Goal: Task Accomplishment & Management: Use online tool/utility

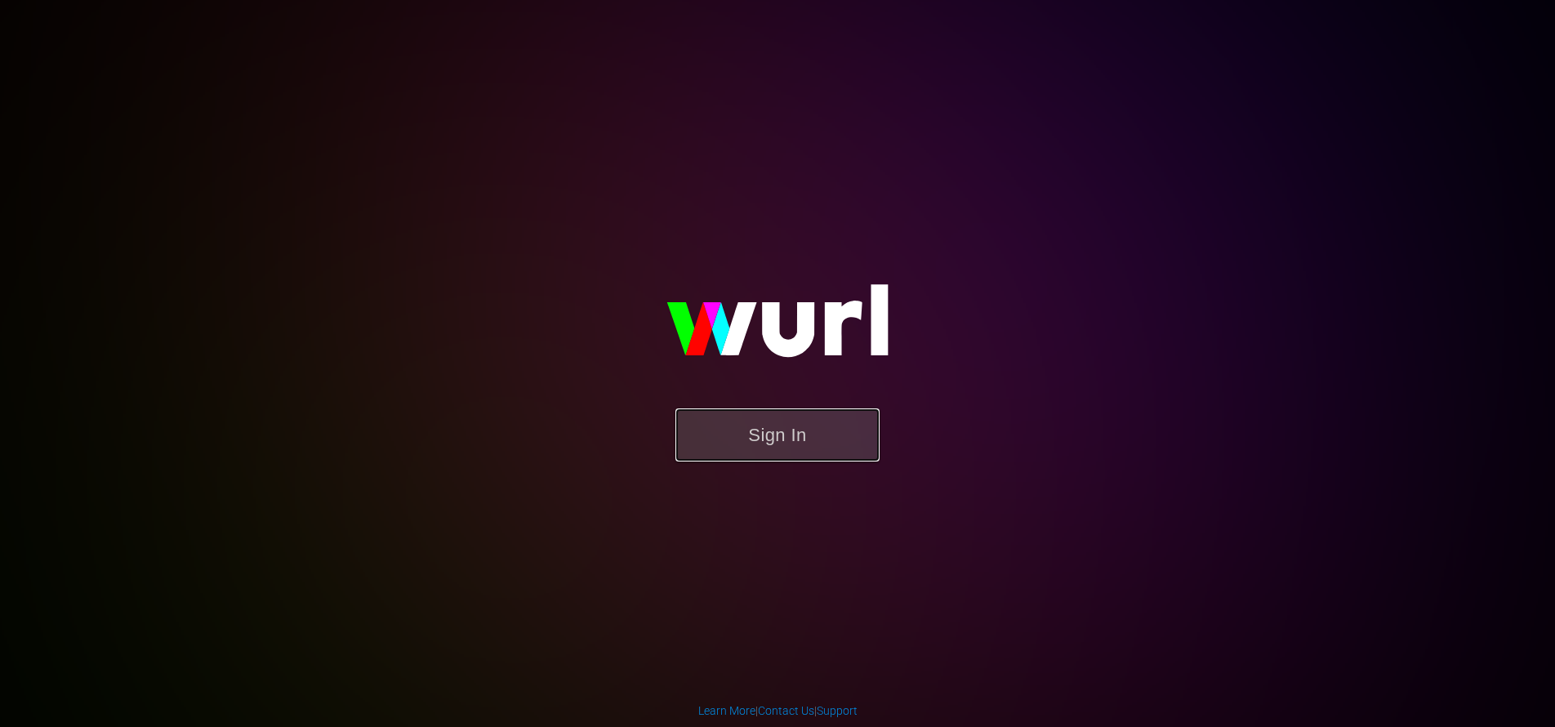
drag, startPoint x: 0, startPoint y: 0, endPoint x: 853, endPoint y: 431, distance: 956.2
click at [854, 433] on button "Sign In" at bounding box center [777, 434] width 204 height 53
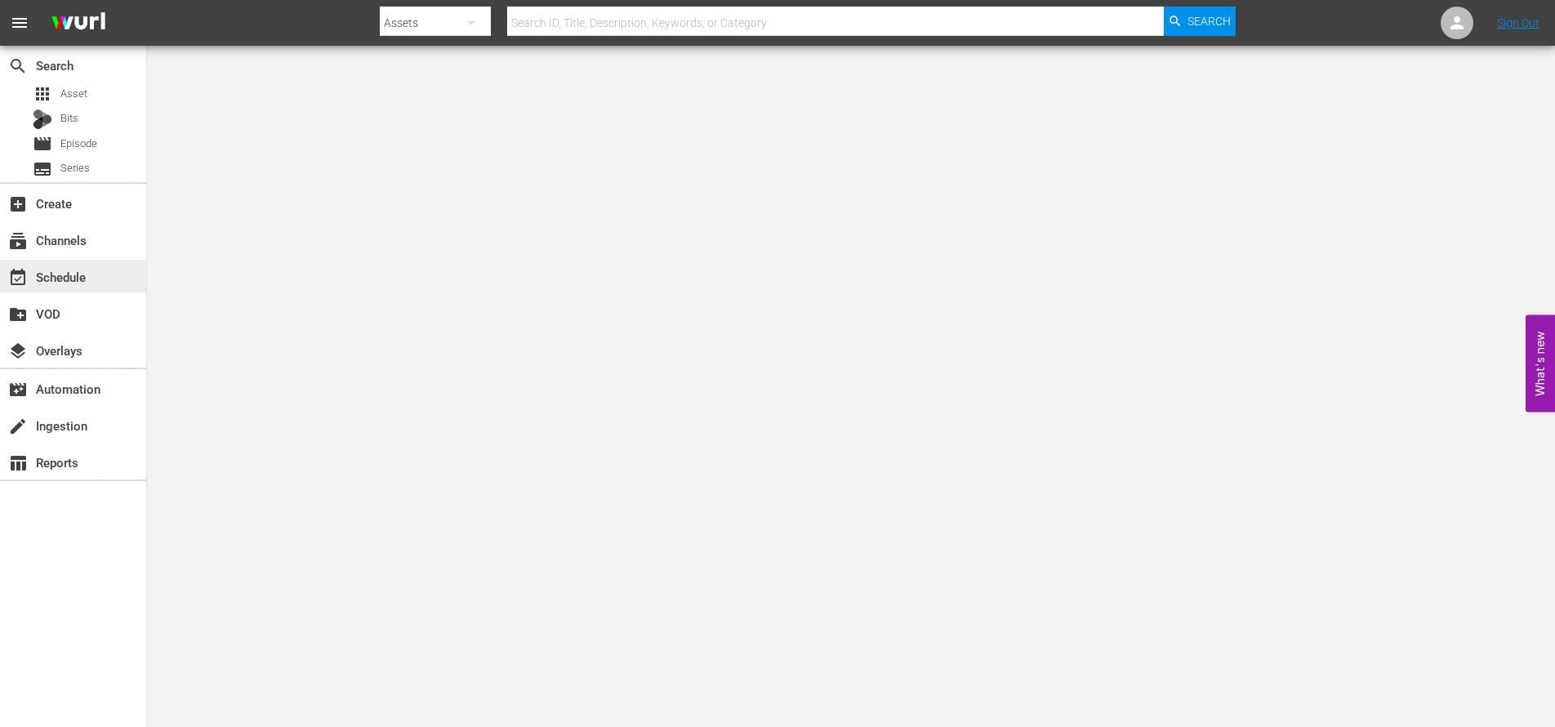
click at [82, 270] on div "event_available Schedule" at bounding box center [45, 274] width 91 height 15
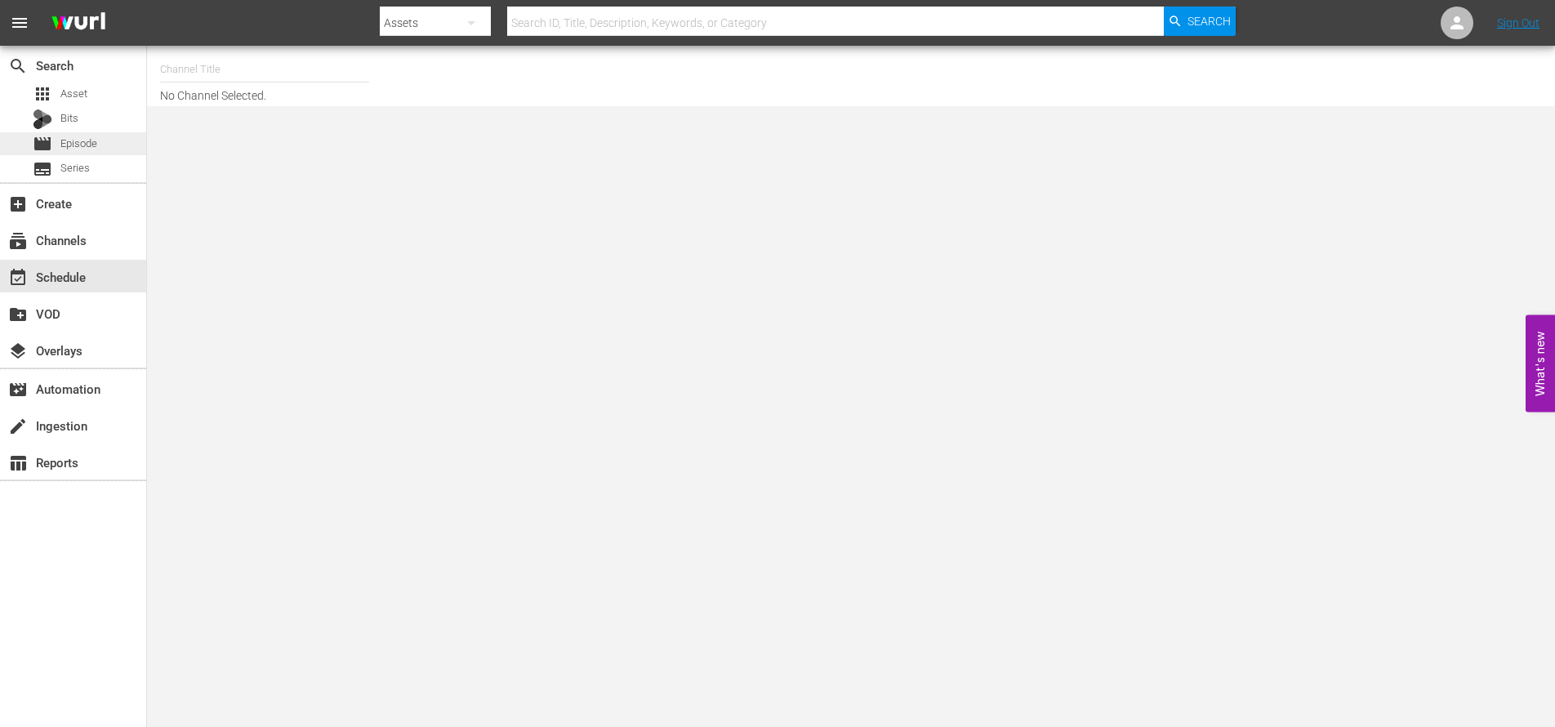
click at [94, 140] on span "Episode" at bounding box center [78, 144] width 37 height 16
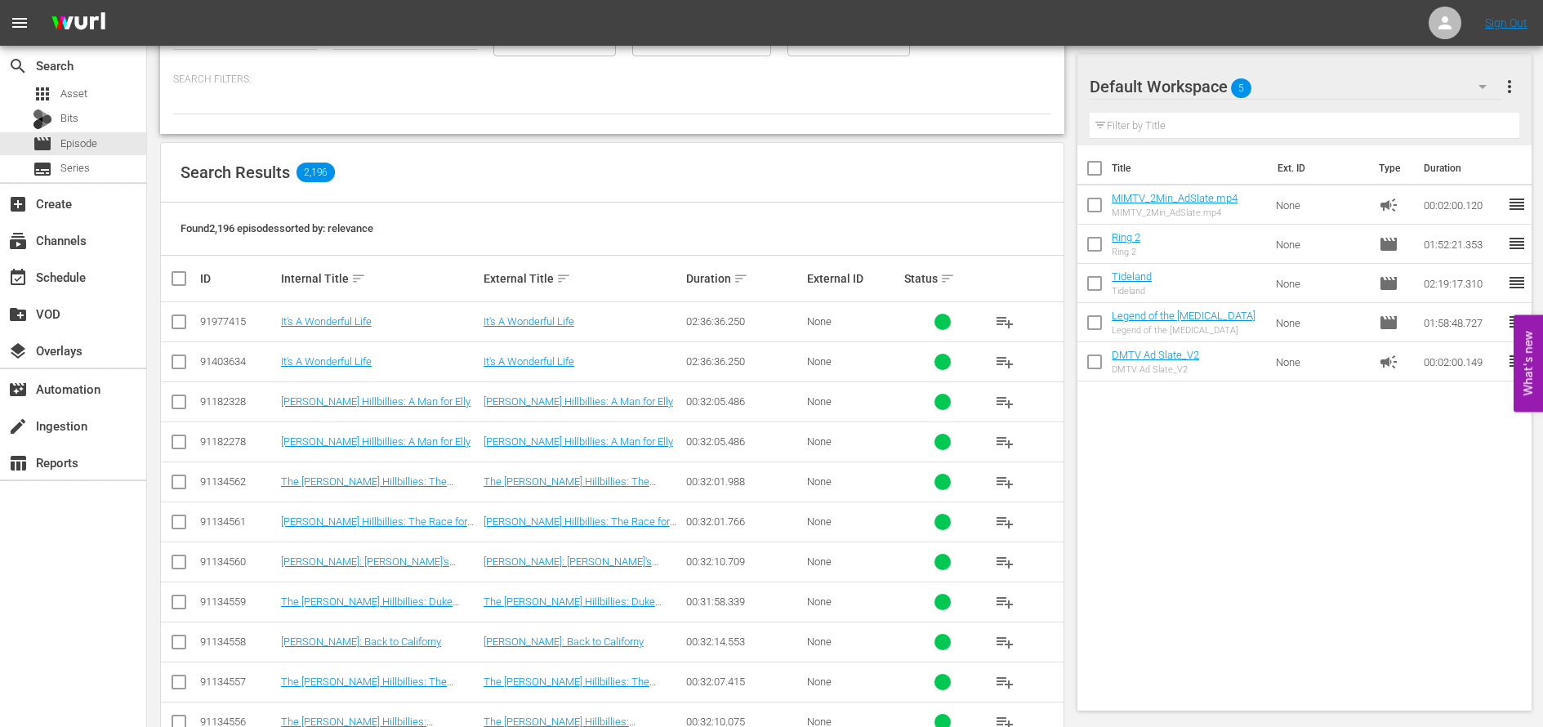
scroll to position [156, 0]
click at [382, 399] on link "Beverly Hillbillies: A Man for Elly" at bounding box center [375, 399] width 189 height 12
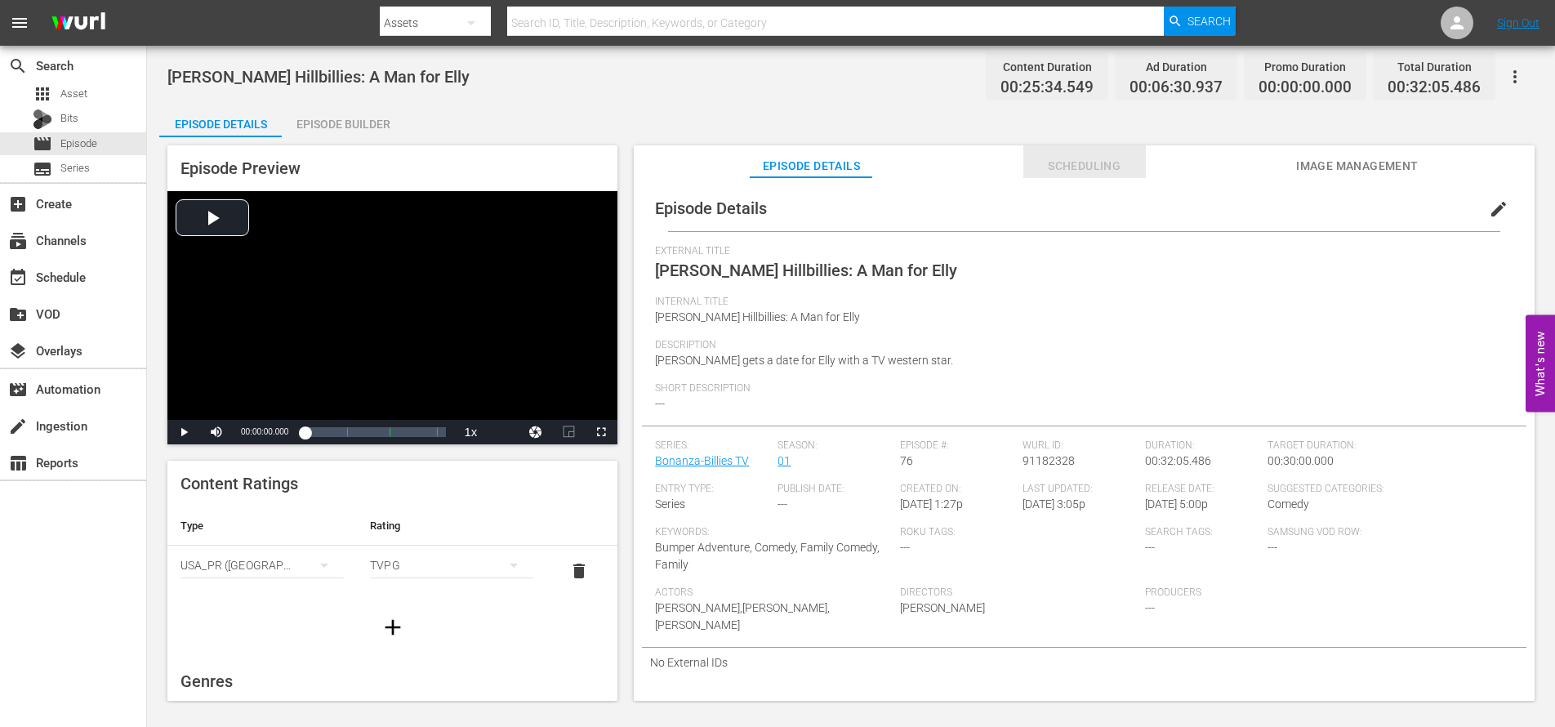
click at [1099, 154] on button "Scheduling" at bounding box center [1084, 161] width 123 height 33
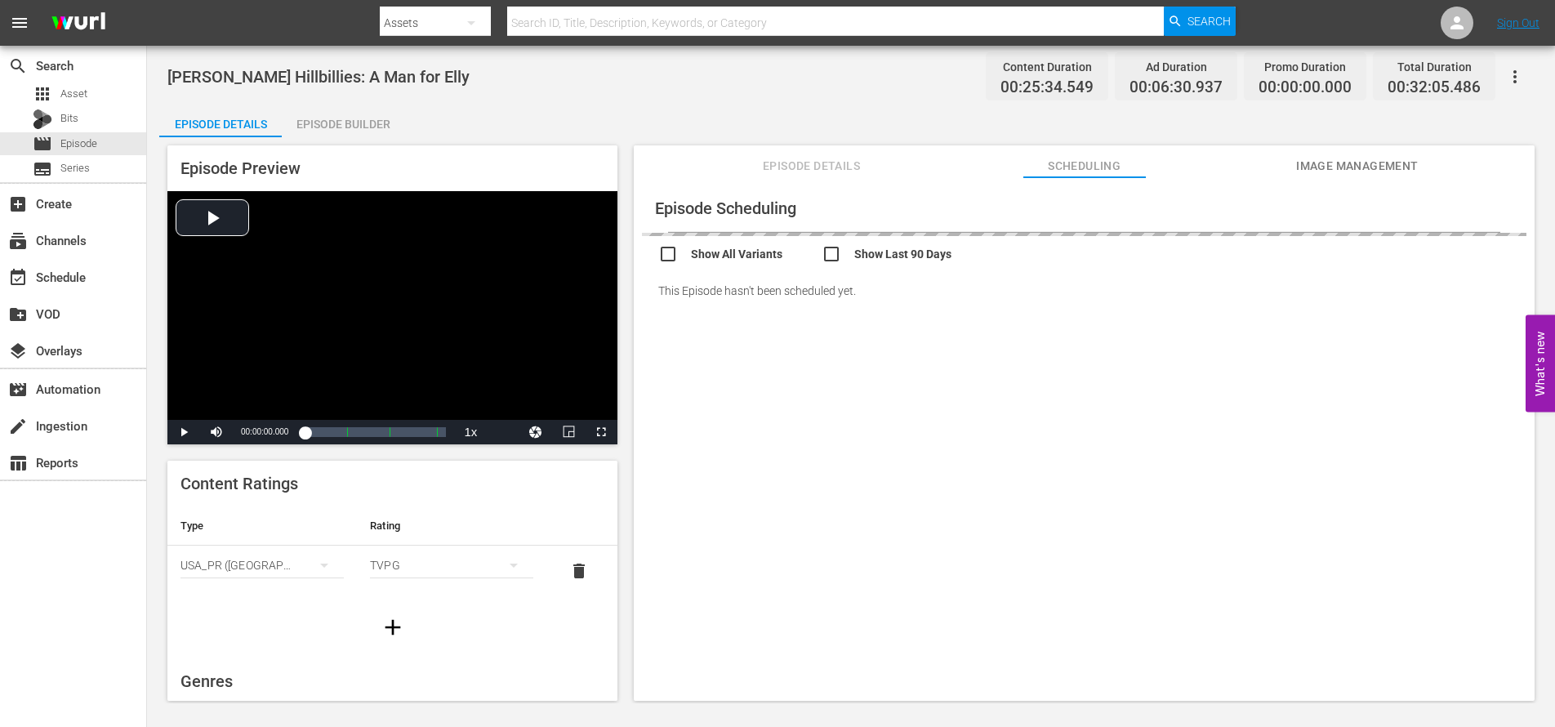
click at [1357, 162] on span "Image Management" at bounding box center [1357, 166] width 123 height 20
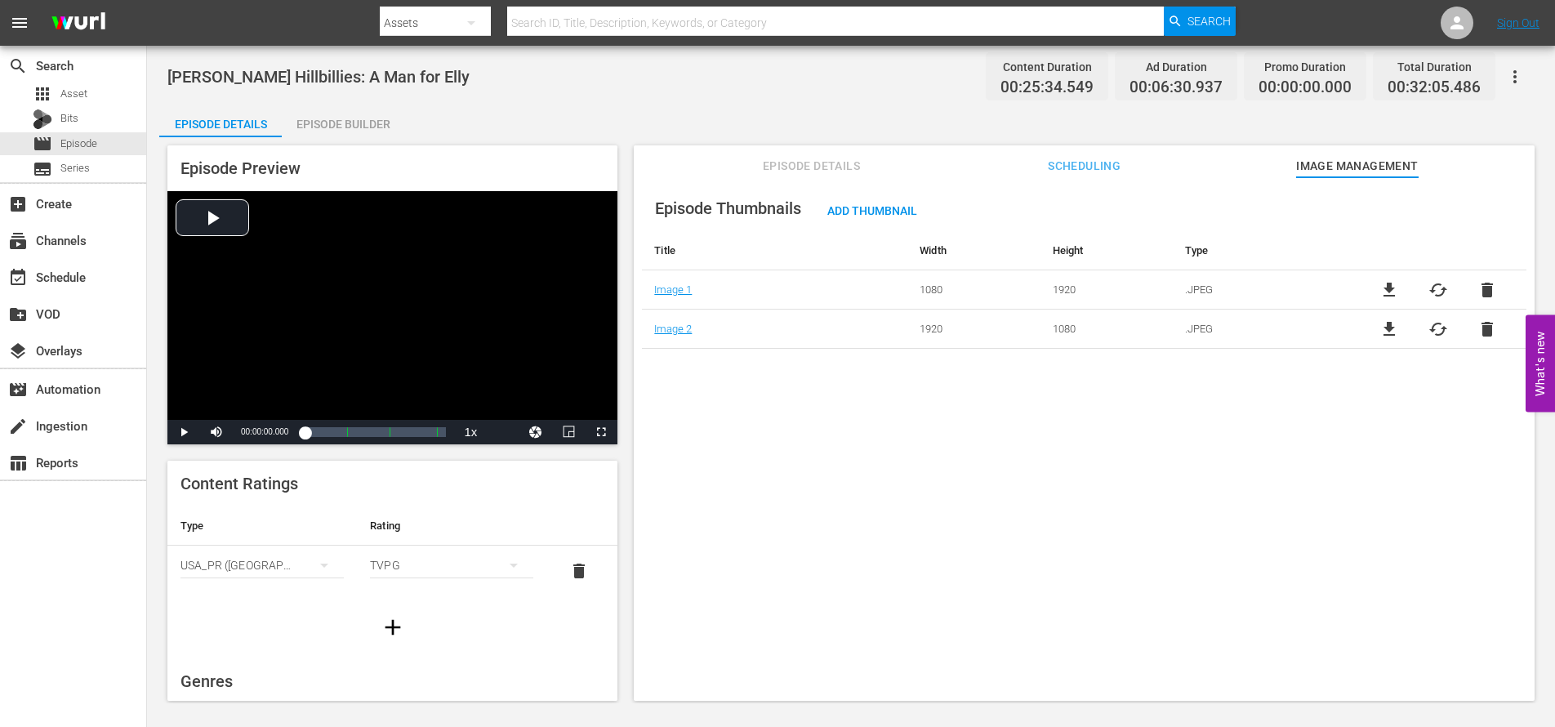
click at [849, 173] on span "Episode Details" at bounding box center [811, 166] width 123 height 20
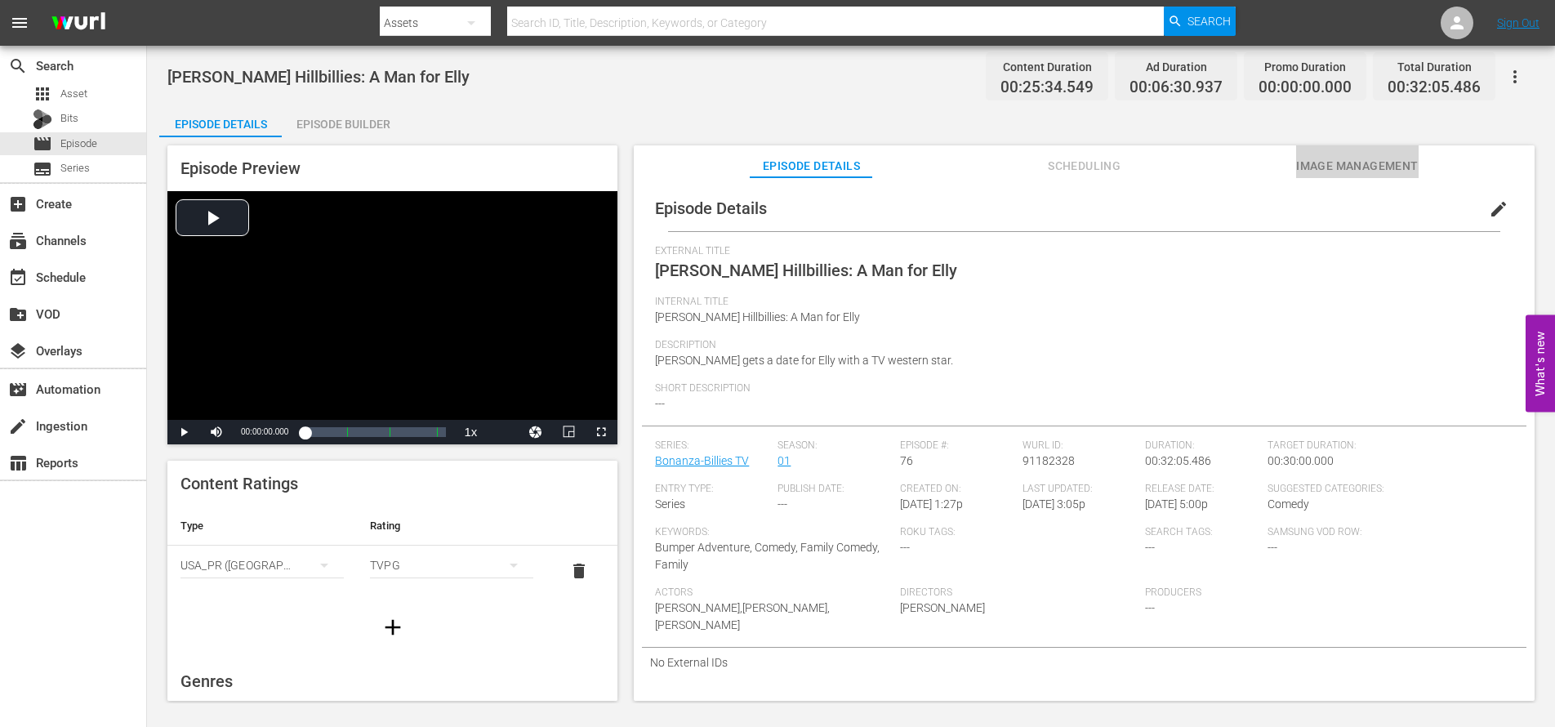
click at [1344, 163] on span "Image Management" at bounding box center [1357, 166] width 123 height 20
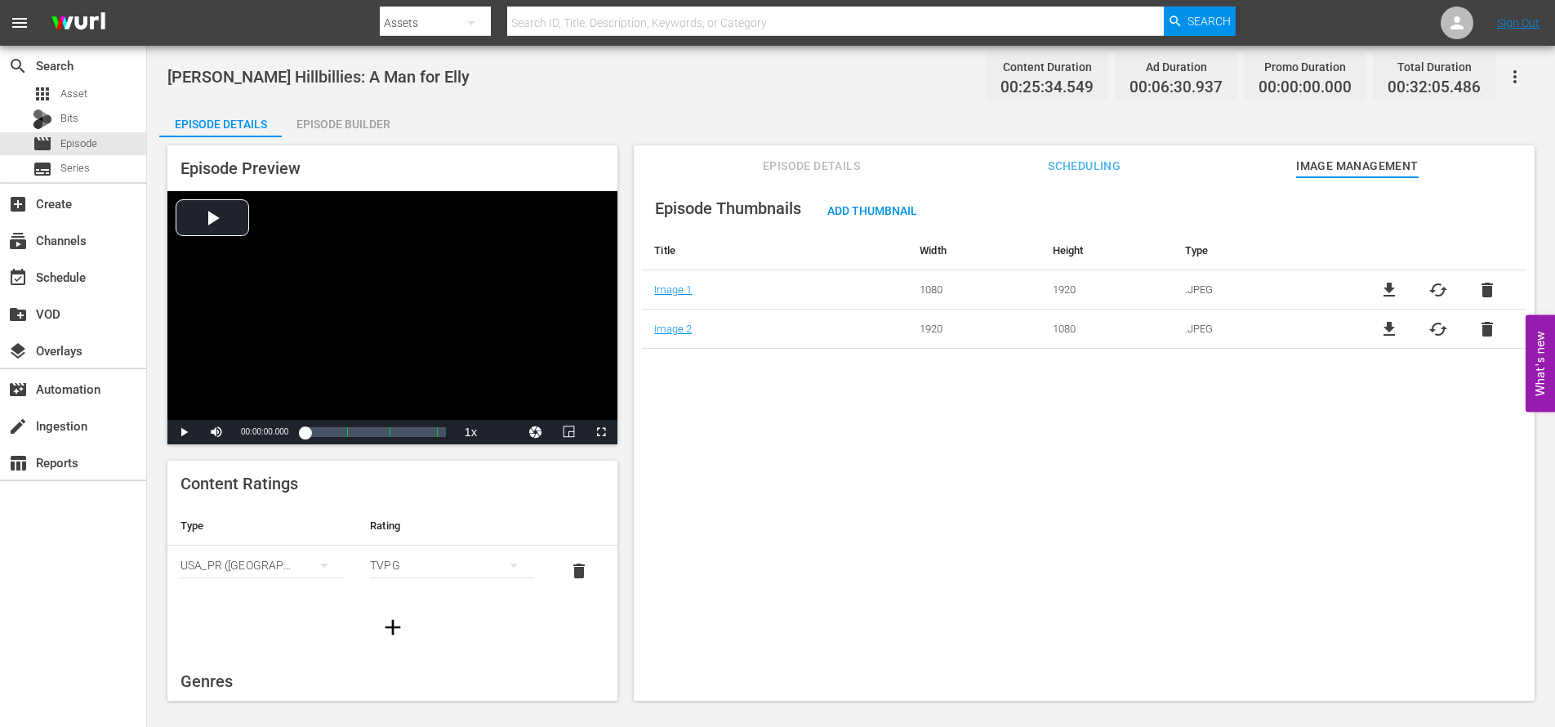
click at [1090, 172] on span "Scheduling" at bounding box center [1084, 166] width 123 height 20
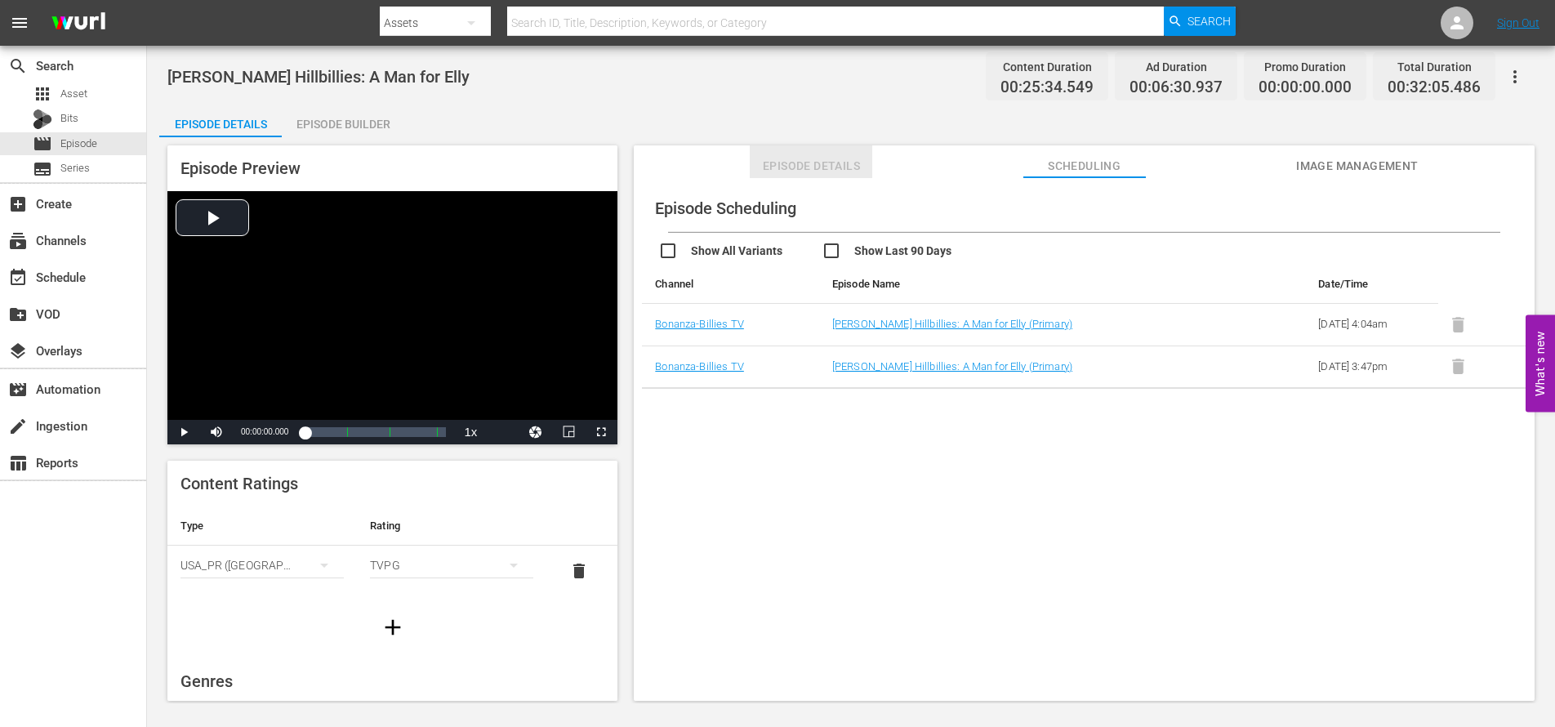
click at [805, 172] on span "Episode Details" at bounding box center [811, 166] width 123 height 20
